Goal: Information Seeking & Learning: Learn about a topic

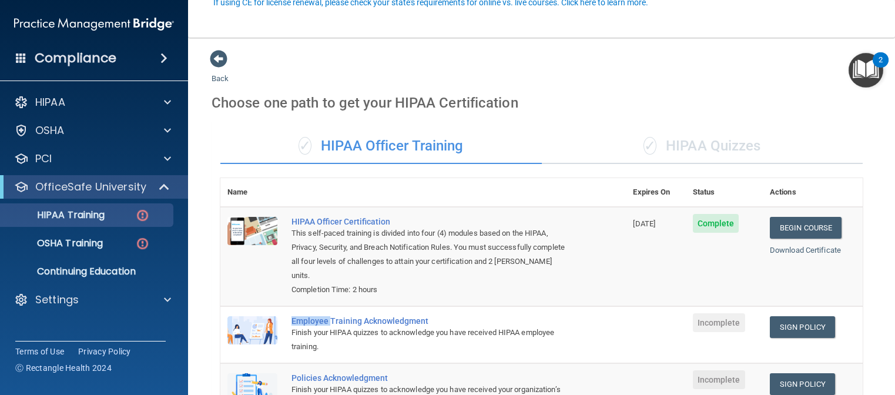
scroll to position [118, 0]
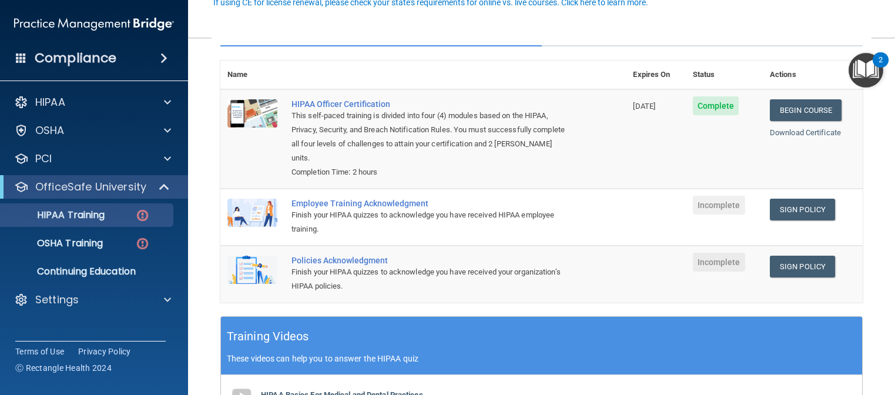
click at [704, 202] on span "Incomplete" at bounding box center [719, 205] width 52 height 19
click at [799, 207] on link "Sign Policy" at bounding box center [802, 210] width 65 height 22
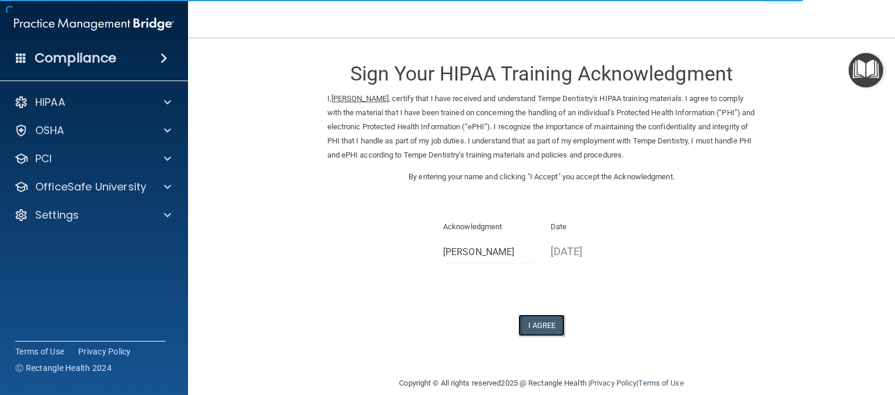
click at [540, 320] on button "I Agree" at bounding box center [541, 325] width 47 height 22
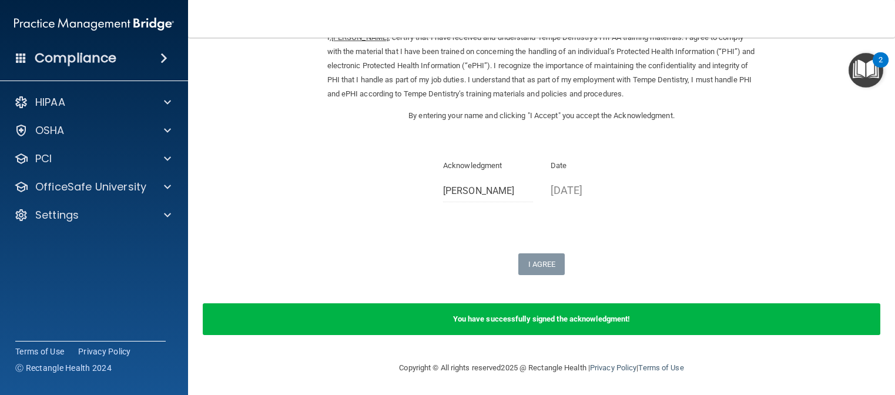
scroll to position [62, 0]
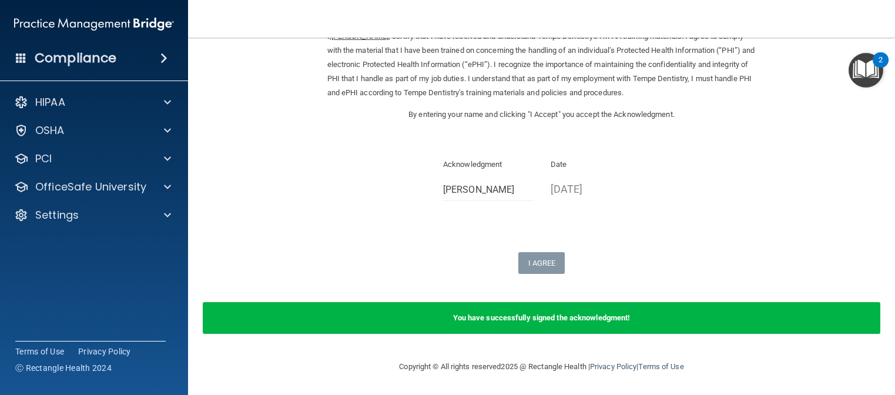
click at [570, 319] on b "You have successfully signed the acknowledgment!" at bounding box center [541, 317] width 177 height 9
click at [520, 308] on div "You have successfully signed the acknowledgment!" at bounding box center [542, 318] width 678 height 32
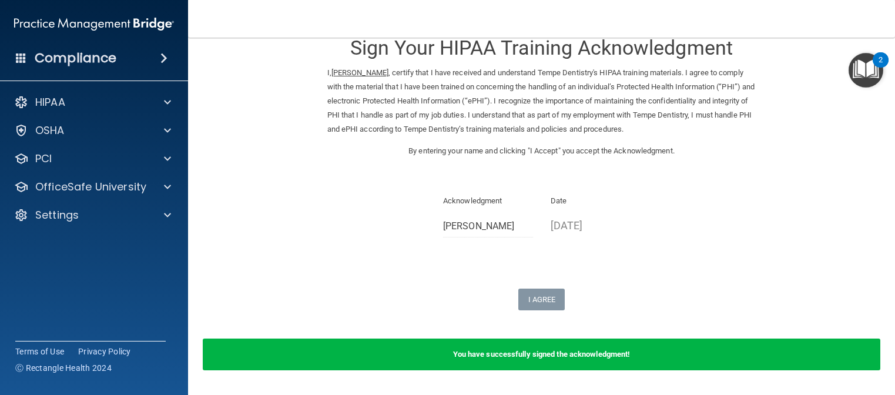
scroll to position [4, 0]
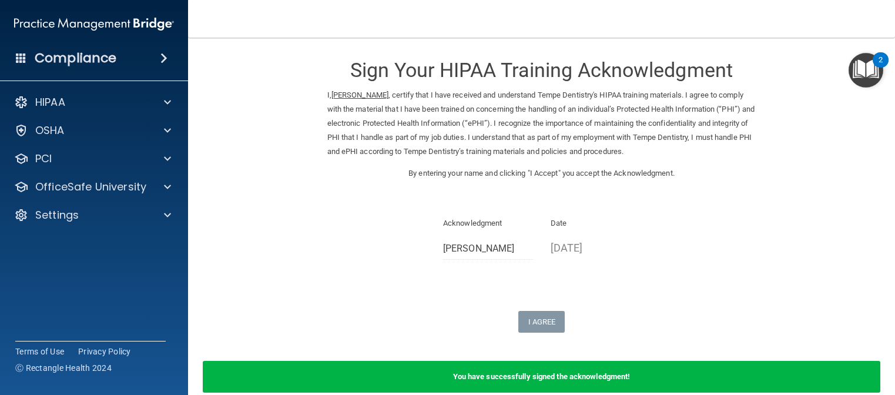
click at [865, 78] on img "Open Resource Center, 2 new notifications" at bounding box center [866, 70] width 35 height 35
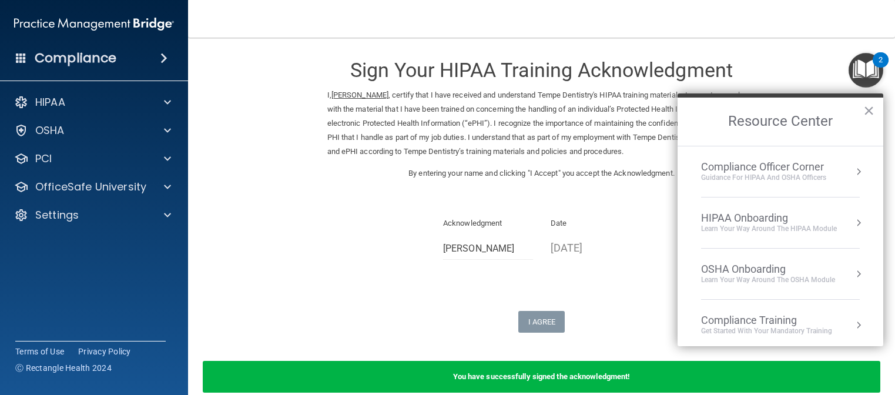
click at [855, 82] on img "Open Resource Center, 2 new notifications" at bounding box center [866, 70] width 35 height 35
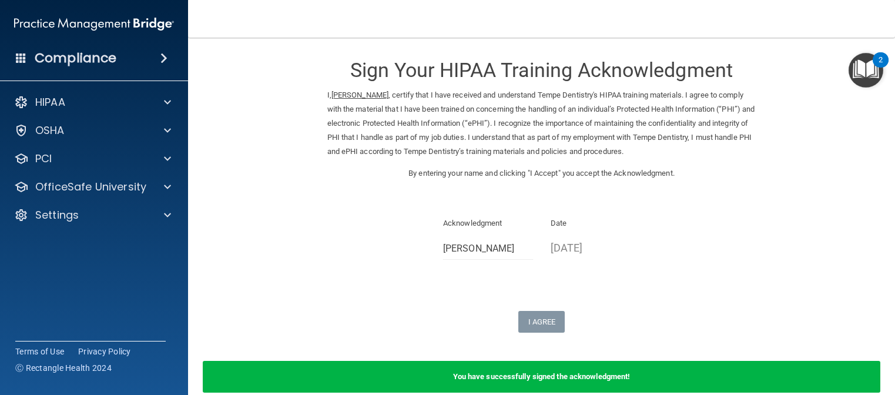
scroll to position [0, 0]
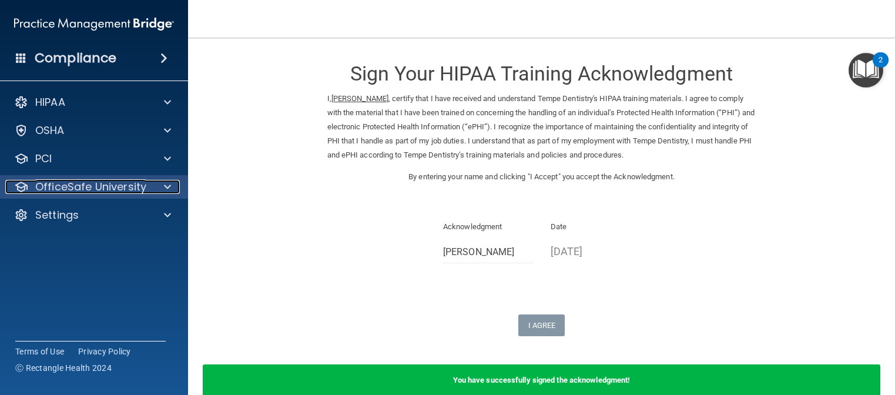
click at [75, 189] on p "OfficeSafe University" at bounding box center [90, 187] width 111 height 14
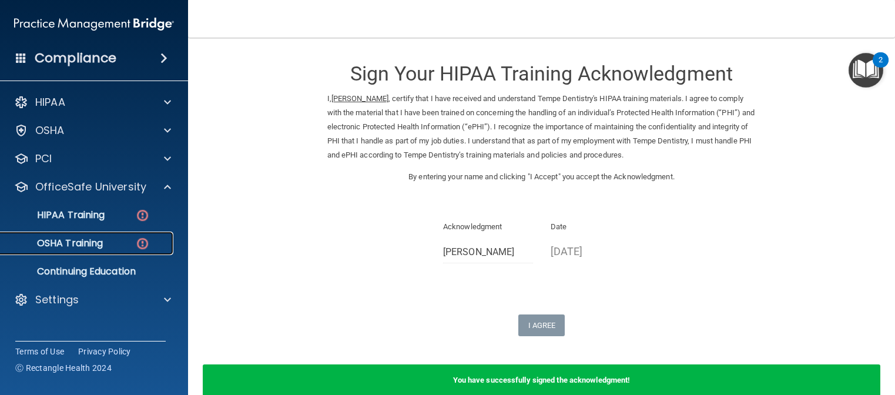
click at [90, 240] on p "OSHA Training" at bounding box center [55, 243] width 95 height 12
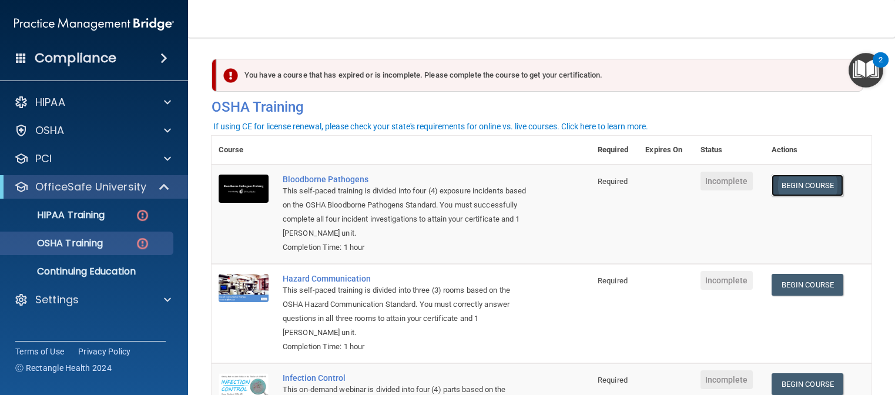
click at [786, 187] on link "Begin Course" at bounding box center [808, 186] width 72 height 22
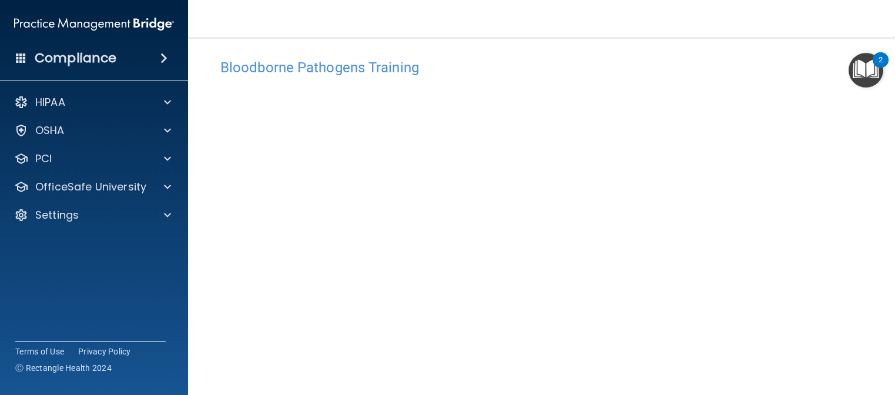
scroll to position [30, 0]
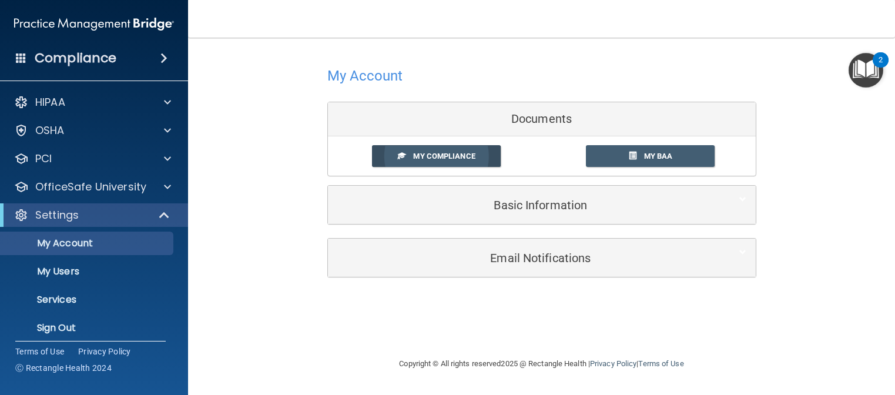
click at [450, 159] on span "My Compliance" at bounding box center [444, 156] width 62 height 9
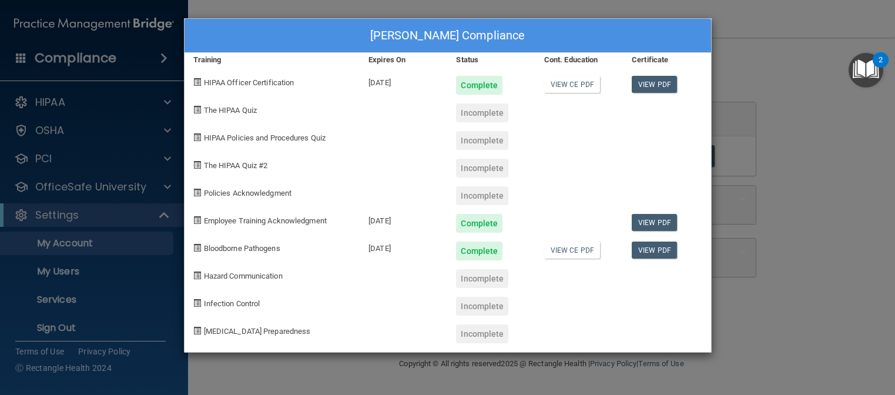
click at [227, 113] on span "The HIPAA Quiz" at bounding box center [230, 110] width 53 height 9
click at [485, 119] on div "Incomplete" at bounding box center [482, 112] width 52 height 19
click at [478, 334] on div "Incomplete" at bounding box center [482, 333] width 52 height 19
click at [477, 283] on div "Incomplete" at bounding box center [482, 278] width 52 height 19
click at [493, 118] on div "Incomplete" at bounding box center [482, 112] width 52 height 19
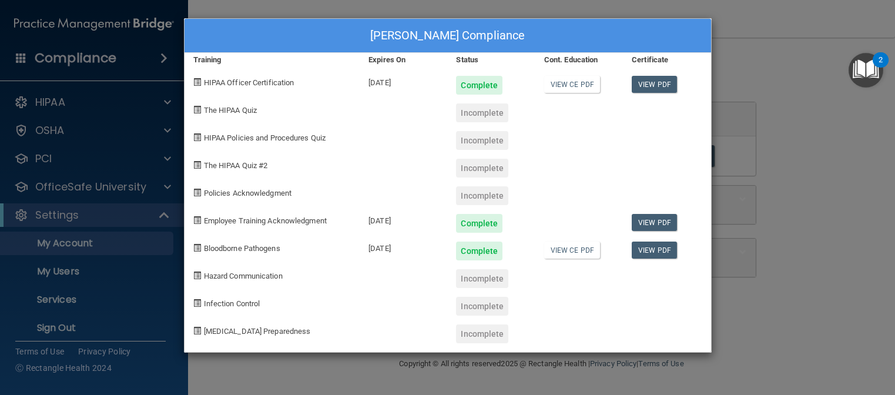
click at [227, 113] on span "The HIPAA Quiz" at bounding box center [230, 110] width 53 height 9
click at [476, 199] on div "Incomplete" at bounding box center [482, 195] width 52 height 19
click at [280, 190] on span "Policies Acknowledgment" at bounding box center [248, 193] width 88 height 9
click at [195, 193] on span at bounding box center [197, 193] width 8 height 8
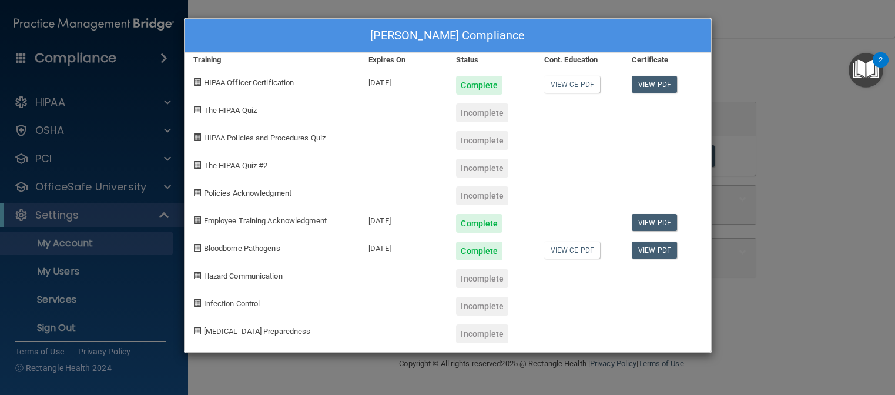
click at [196, 164] on span at bounding box center [197, 165] width 8 height 8
click at [196, 162] on span at bounding box center [197, 165] width 8 height 8
click at [199, 139] on span at bounding box center [197, 137] width 8 height 8
click at [772, 310] on div "Carmen Cabrera's Compliance Training Expires On Status Cont. Education Certific…" at bounding box center [447, 197] width 895 height 395
